Goal: Check status

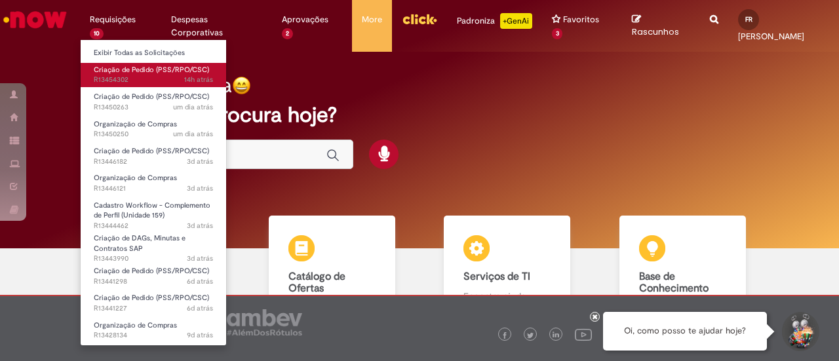
click at [149, 79] on span "14h atrás 14 horas atrás R13454302" at bounding box center [154, 80] width 120 height 10
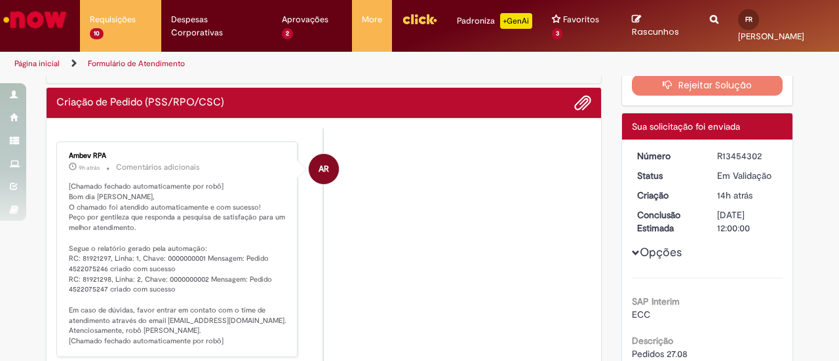
scroll to position [140, 0]
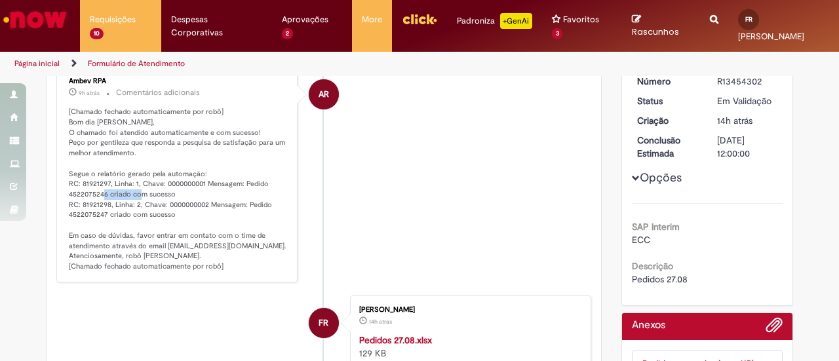
drag, startPoint x: 77, startPoint y: 197, endPoint x: 105, endPoint y: 193, distance: 28.5
click at [105, 193] on p "[Chamado fechado automaticamente por robô] Bom dia [PERSON_NAME], O chamado foi…" at bounding box center [178, 189] width 218 height 165
copy p "4522075246"
drag, startPoint x: 58, startPoint y: 213, endPoint x: 101, endPoint y: 211, distance: 43.3
click at [101, 211] on div "Ambev RPA 9h atrás 9 horas atrás Comentários adicionais [Chamado fechado automa…" at bounding box center [176, 174] width 233 height 207
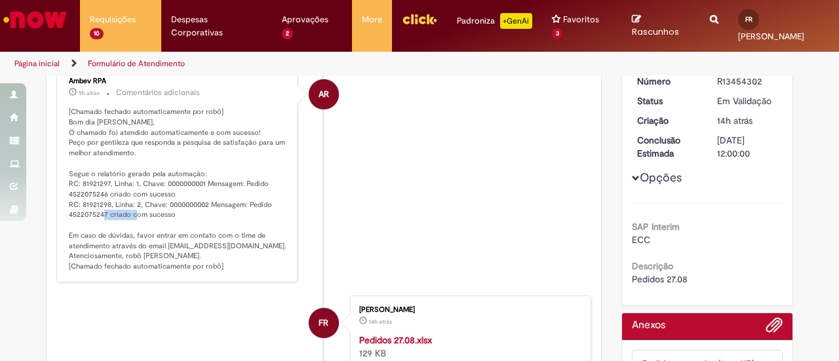
copy p "4522075247"
drag, startPoint x: 62, startPoint y: 193, endPoint x: 105, endPoint y: 189, distance: 42.8
click at [105, 189] on div "Ambev RPA 9h atrás 9 horas atrás Comentários adicionais [Chamado fechado automa…" at bounding box center [176, 174] width 233 height 207
copy p "4522075246"
